Goal: Check status: Check status

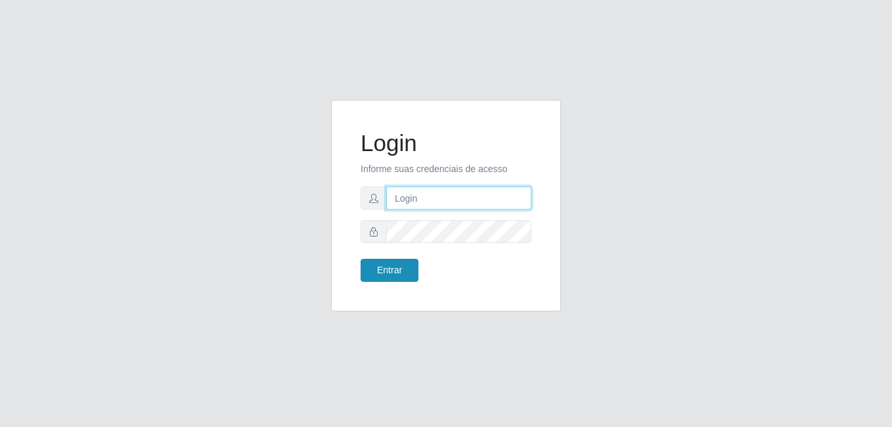
type input "[PERSON_NAME]"
click at [405, 276] on button "Entrar" at bounding box center [390, 270] width 58 height 23
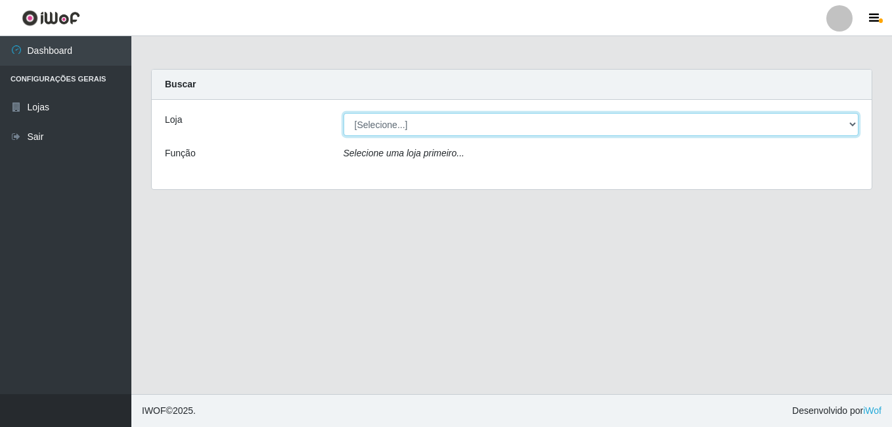
click at [414, 121] on select "[Selecione...] Bemais Supermercados - [GEOGRAPHIC_DATA]" at bounding box center [602, 124] width 516 height 23
select select "249"
click at [344, 113] on select "[Selecione...] Bemais Supermercados - [GEOGRAPHIC_DATA]" at bounding box center [602, 124] width 516 height 23
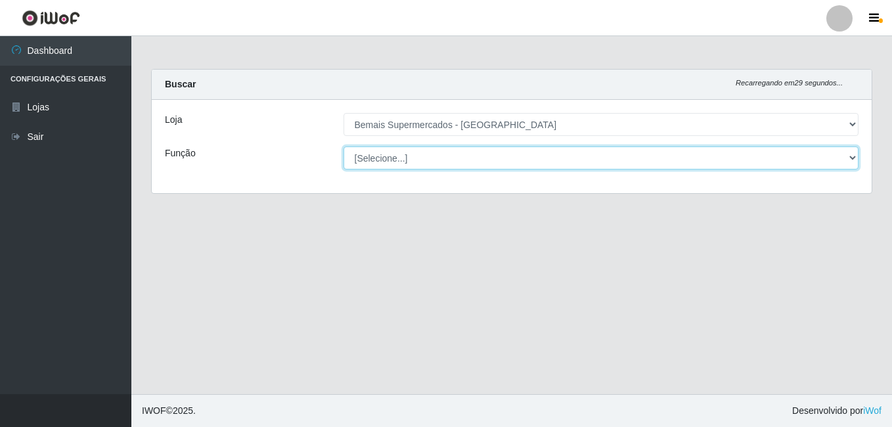
click at [421, 151] on select "[Selecione...] ASG ASG + ASG ++ Auxiliar de Depósito Auxiliar de Depósito + Aux…" at bounding box center [602, 158] width 516 height 23
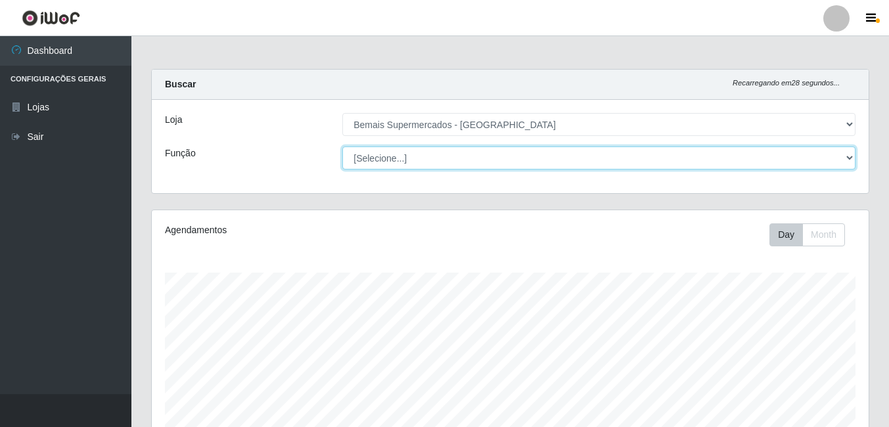
scroll to position [273, 717]
click at [342, 147] on select "[Selecione...] ASG ASG + ASG ++ Auxiliar de Depósito Auxiliar de Depósito + Aux…" at bounding box center [598, 158] width 513 height 23
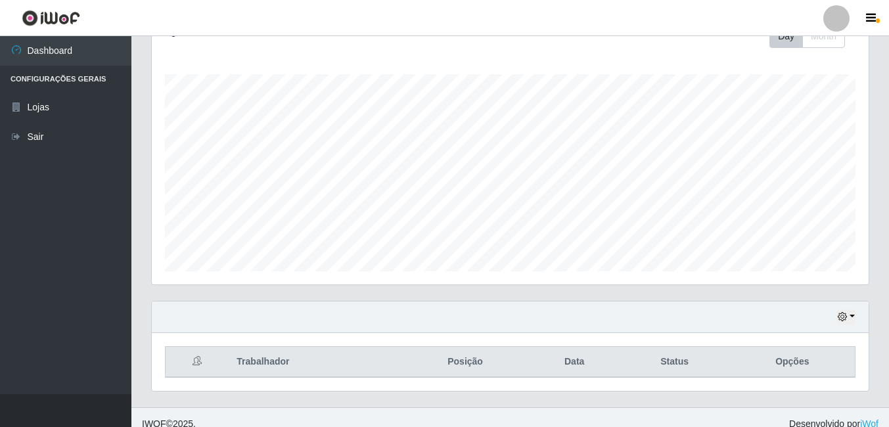
scroll to position [212, 0]
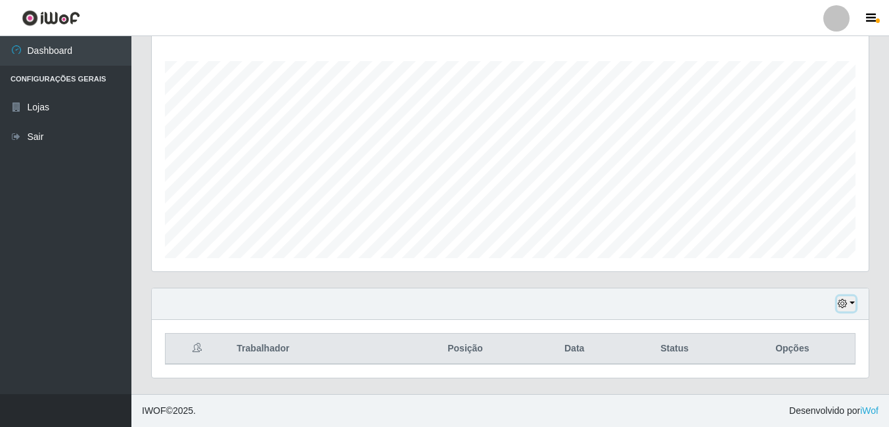
click at [842, 306] on icon "button" at bounding box center [842, 303] width 9 height 9
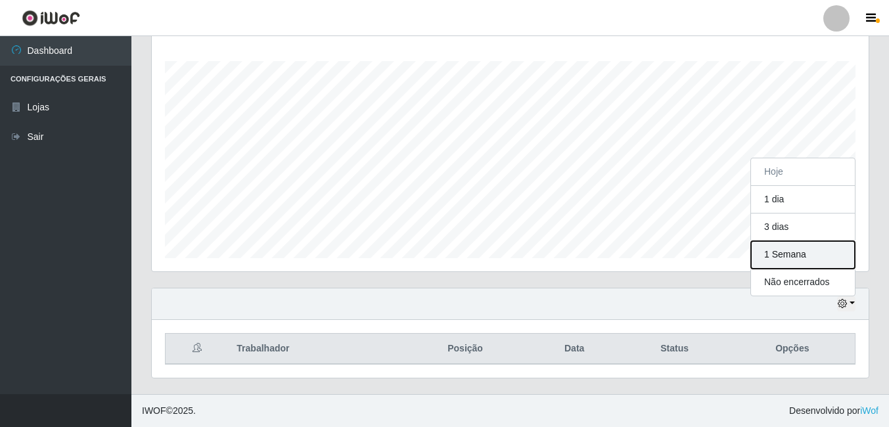
click at [804, 258] on button "1 Semana" at bounding box center [803, 255] width 104 height 28
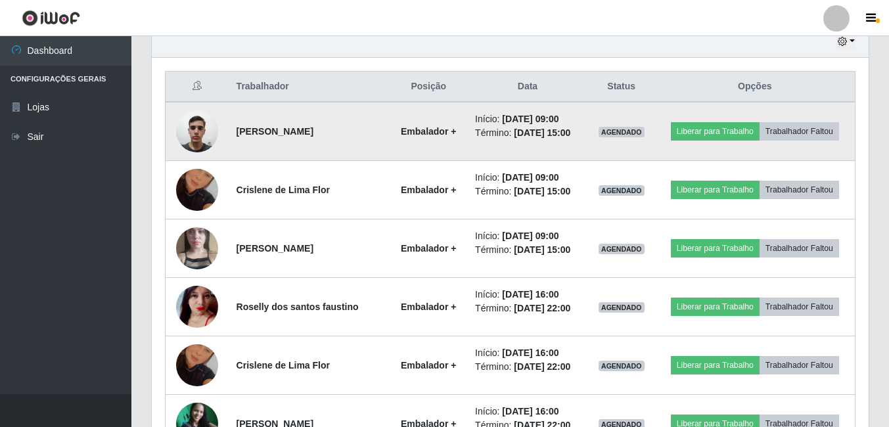
scroll to position [474, 0]
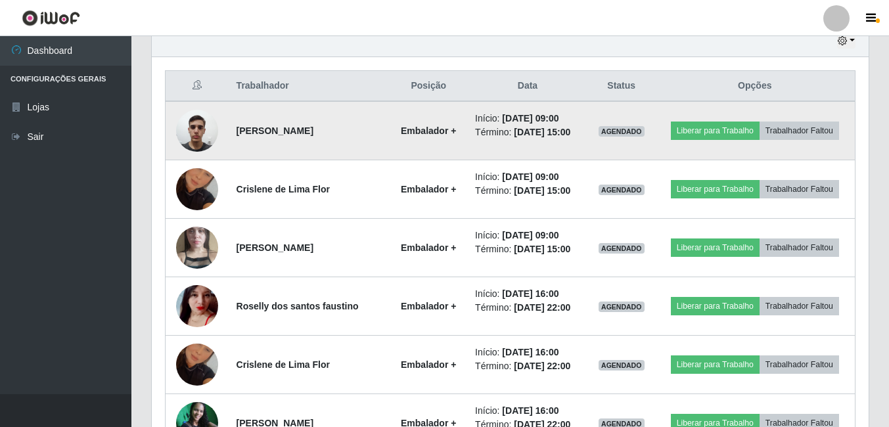
click at [191, 135] on img at bounding box center [197, 131] width 42 height 56
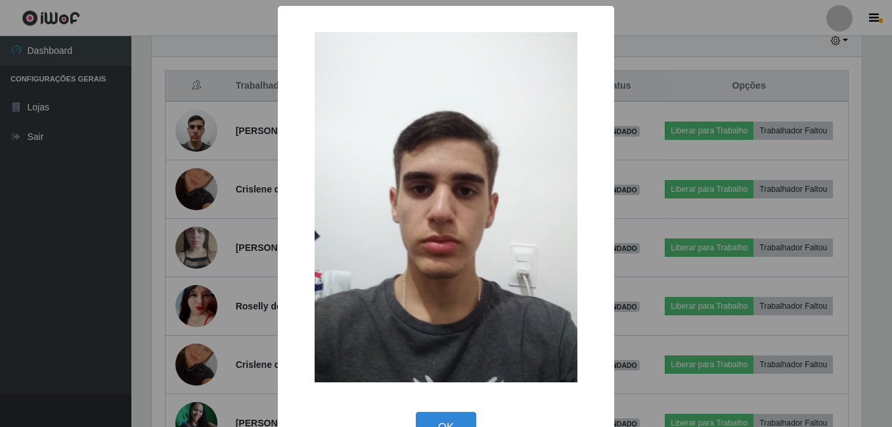
click at [208, 152] on div "× OK Cancel" at bounding box center [446, 213] width 892 height 427
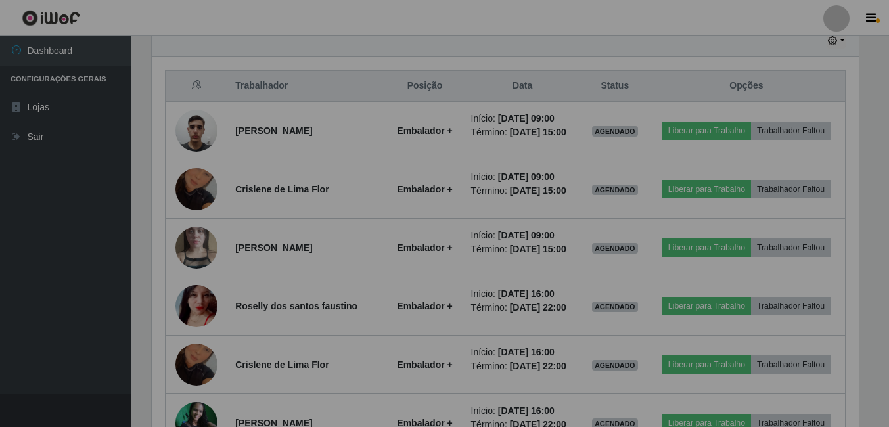
scroll to position [273, 717]
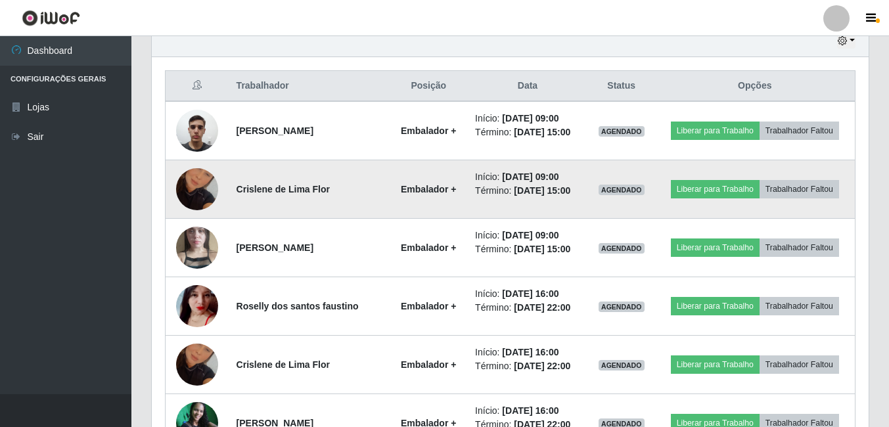
click at [193, 198] on img at bounding box center [197, 189] width 42 height 75
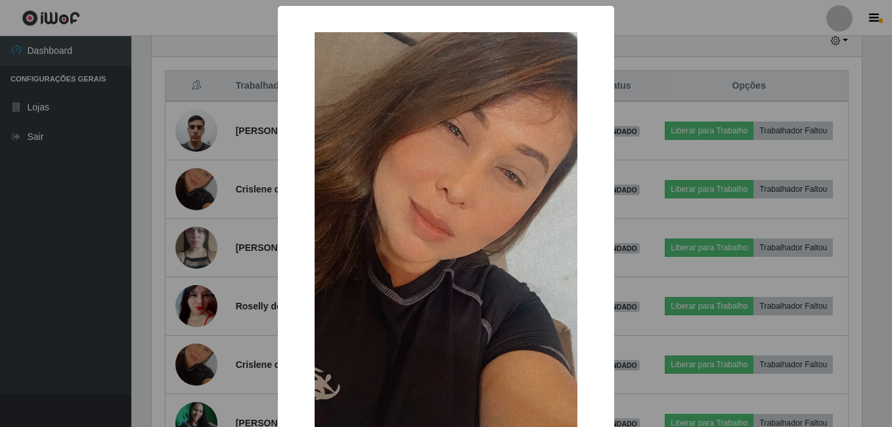
click at [208, 190] on div "× OK Cancel" at bounding box center [446, 213] width 892 height 427
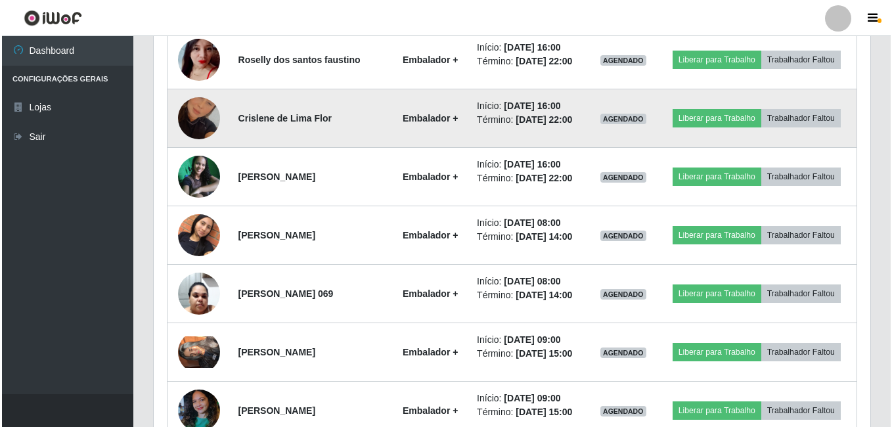
scroll to position [737, 0]
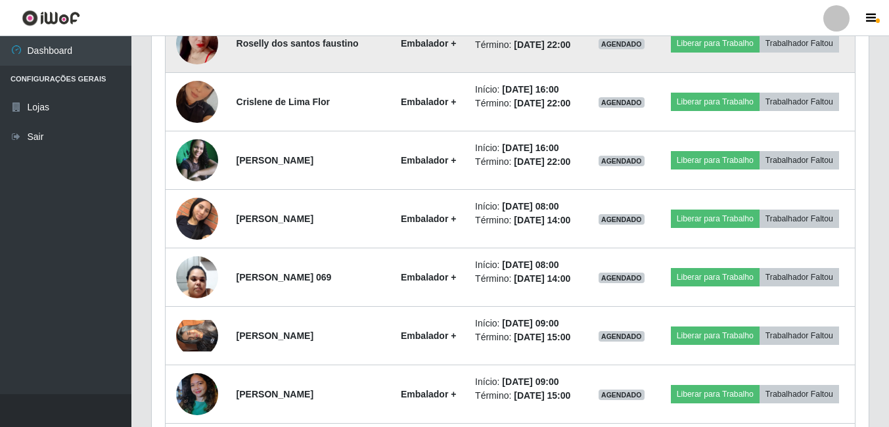
click at [210, 81] on img at bounding box center [197, 43] width 42 height 76
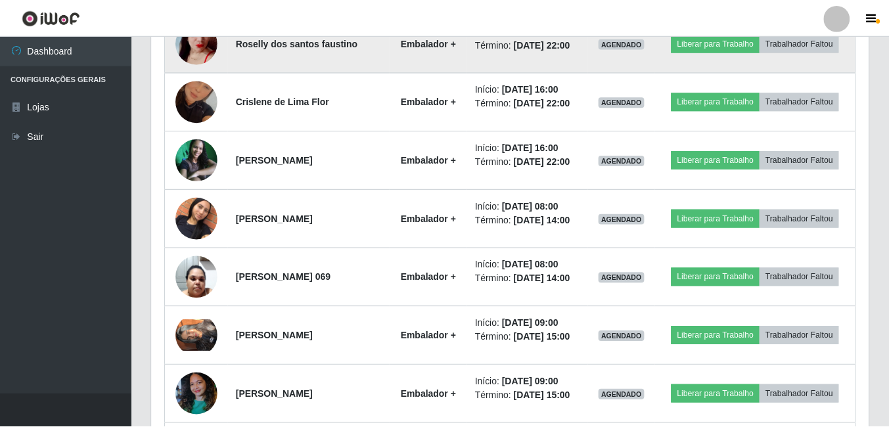
scroll to position [273, 710]
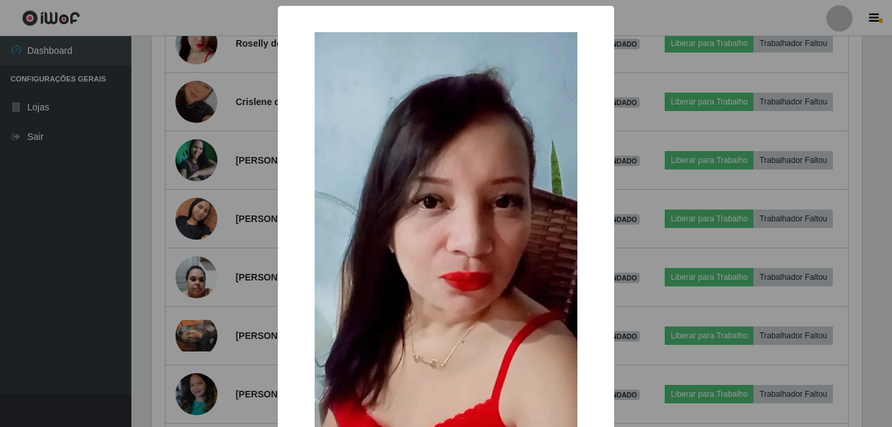
click at [232, 118] on div "× OK Cancel" at bounding box center [446, 213] width 892 height 427
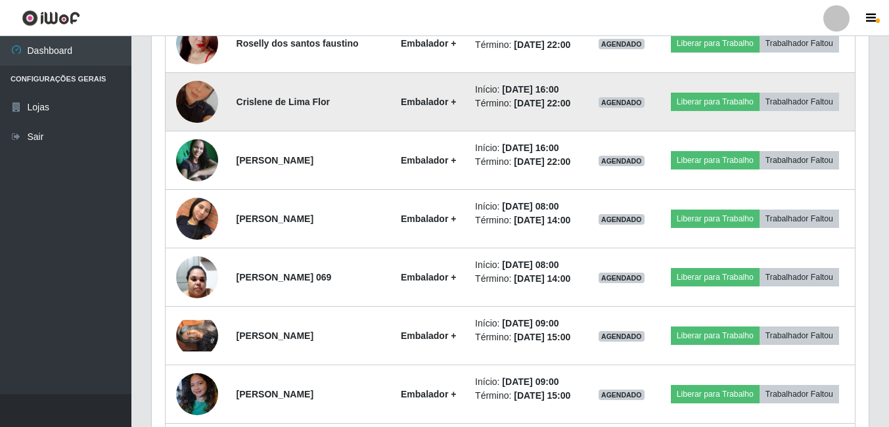
scroll to position [273, 717]
click at [205, 133] on img at bounding box center [197, 101] width 42 height 75
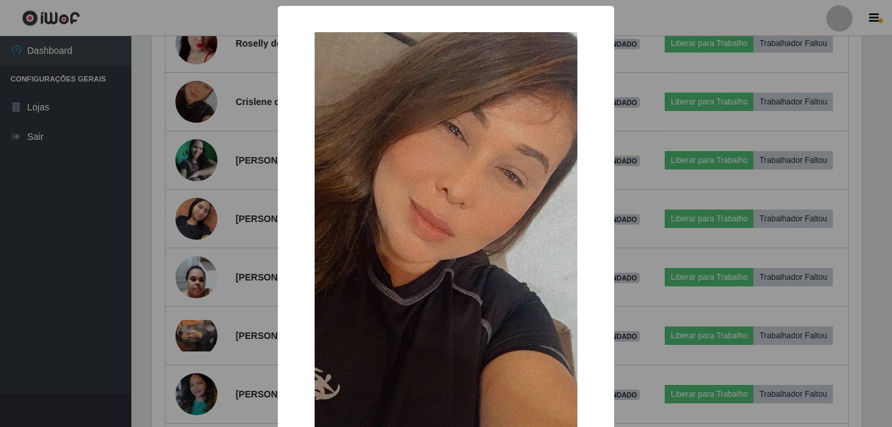
click at [229, 135] on div "× OK Cancel" at bounding box center [446, 213] width 892 height 427
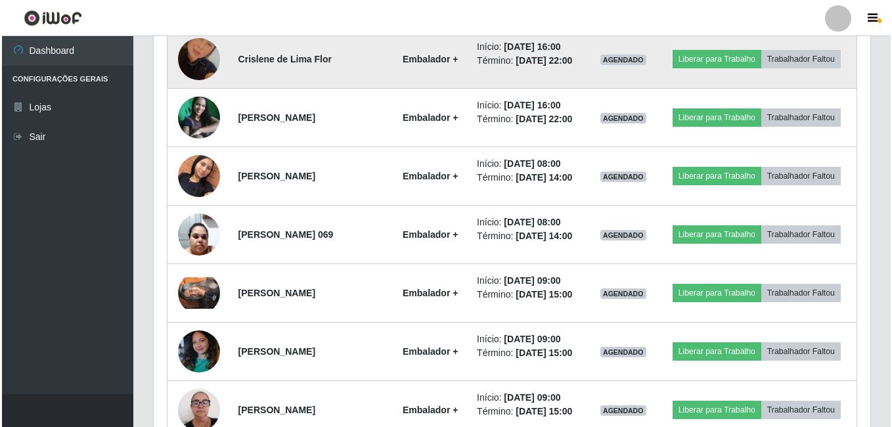
scroll to position [803, 0]
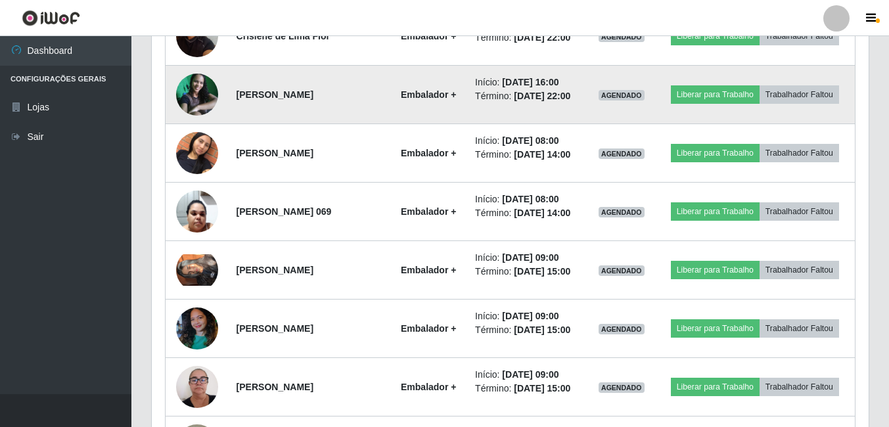
click at [208, 116] on img at bounding box center [197, 95] width 42 height 42
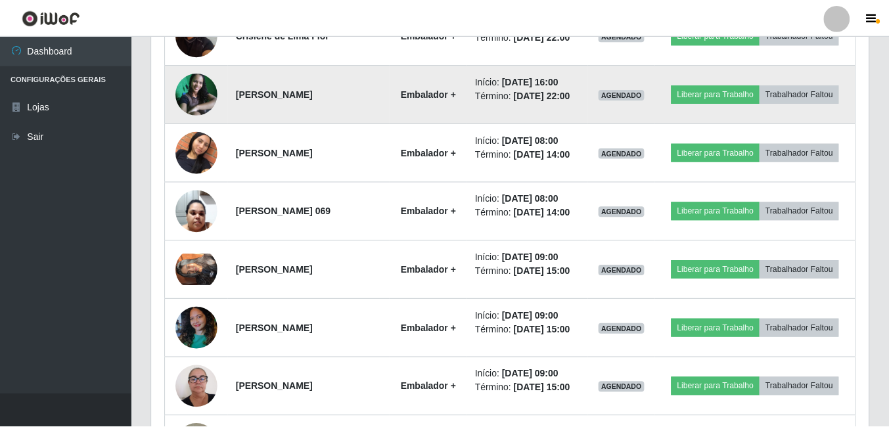
scroll to position [273, 710]
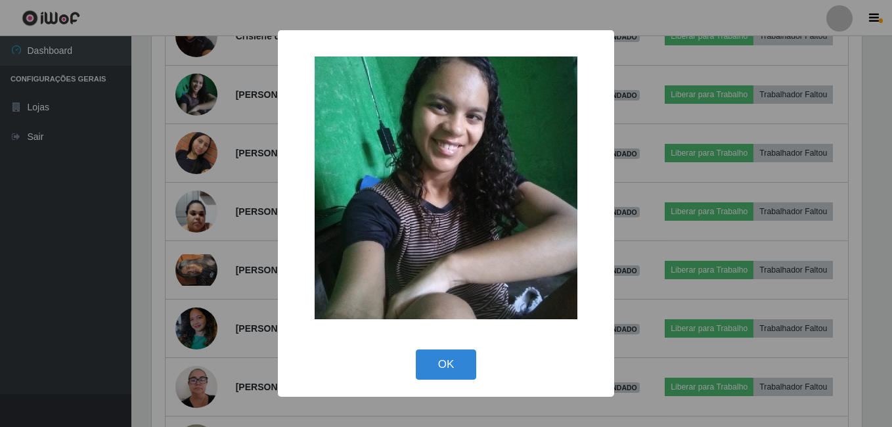
click at [241, 145] on div "× OK Cancel" at bounding box center [446, 213] width 892 height 427
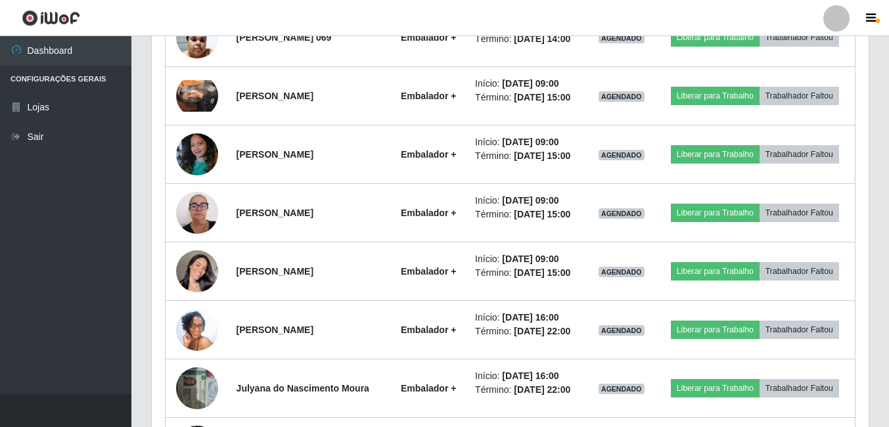
scroll to position [0, 0]
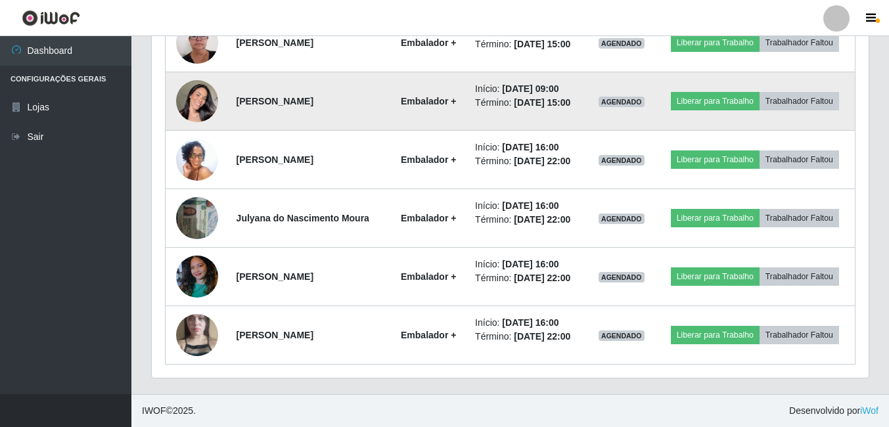
click at [193, 106] on img at bounding box center [197, 101] width 42 height 75
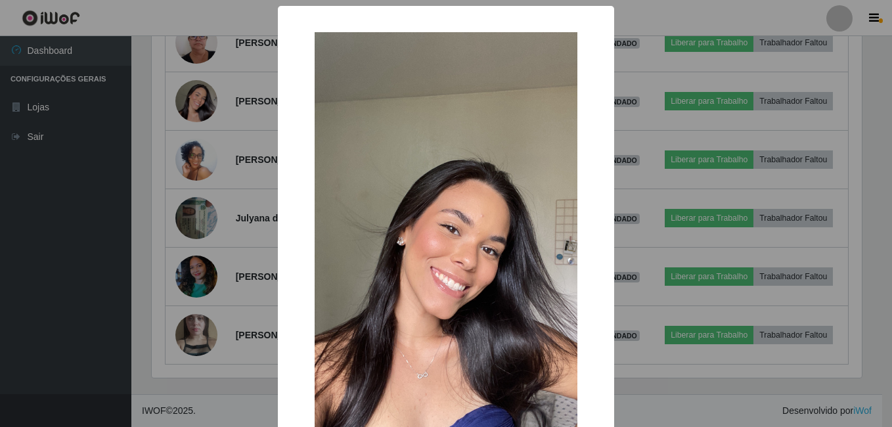
click at [204, 120] on div "× OK Cancel" at bounding box center [446, 213] width 892 height 427
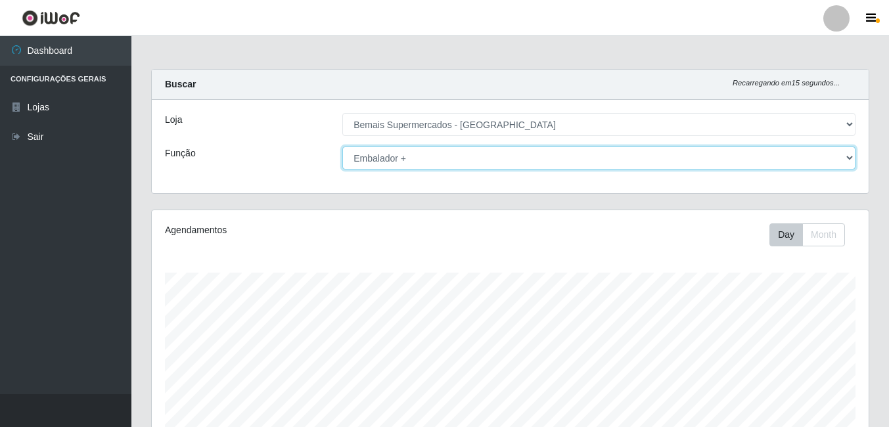
click at [495, 150] on select "[Selecione...] ASG ASG + ASG ++ Auxiliar de Depósito Auxiliar de Depósito + Aux…" at bounding box center [598, 158] width 513 height 23
click at [442, 151] on select "[Selecione...] ASG ASG + ASG ++ Auxiliar de Depósito Auxiliar de Depósito + Aux…" at bounding box center [598, 158] width 513 height 23
select select "72"
click at [342, 147] on select "[Selecione...] ASG ASG + ASG ++ Auxiliar de Depósito Auxiliar de Depósito + Aux…" at bounding box center [598, 158] width 513 height 23
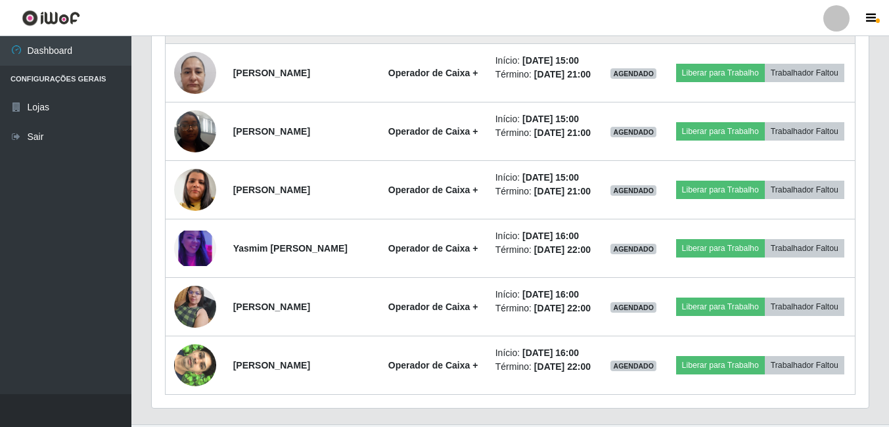
click at [188, 52] on img at bounding box center [195, 14] width 42 height 75
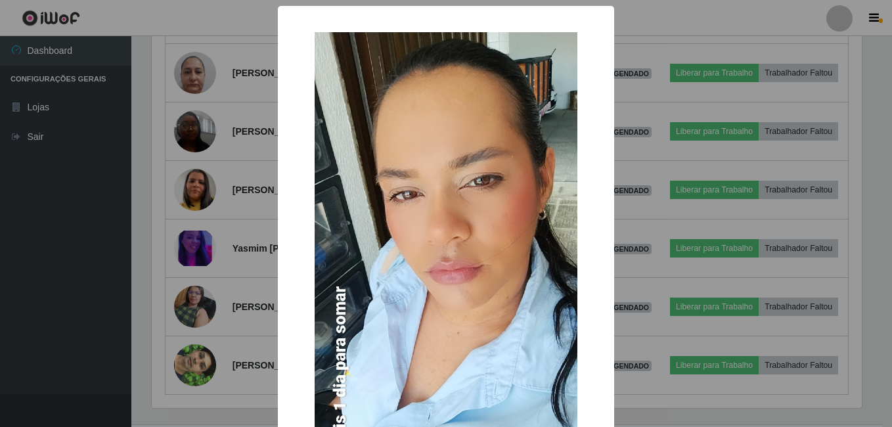
click at [213, 106] on div "× OK Cancel" at bounding box center [446, 213] width 892 height 427
